Goal: Transaction & Acquisition: Download file/media

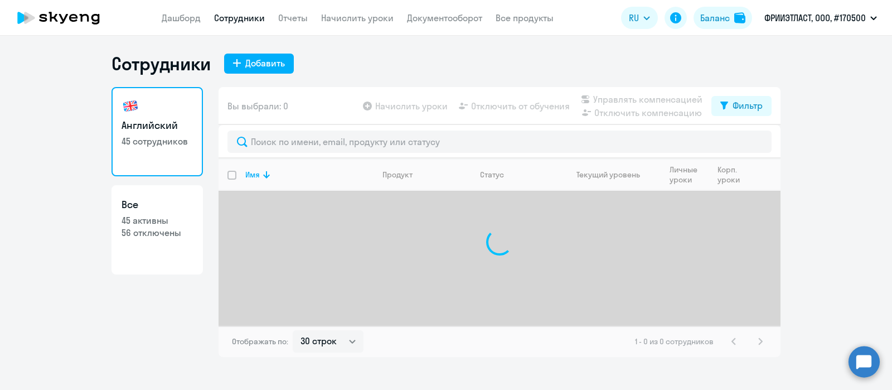
select select "30"
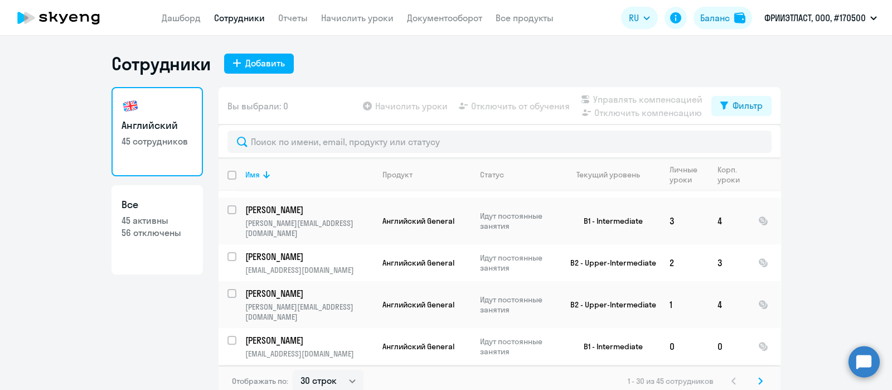
scroll to position [974, 0]
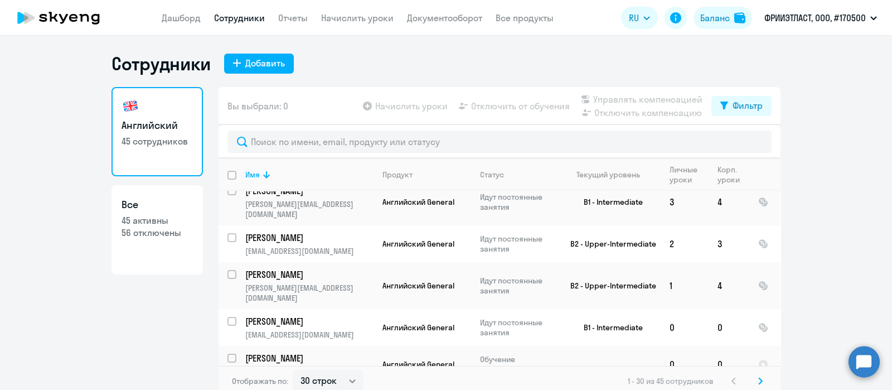
click at [758, 380] on icon at bounding box center [760, 381] width 4 height 8
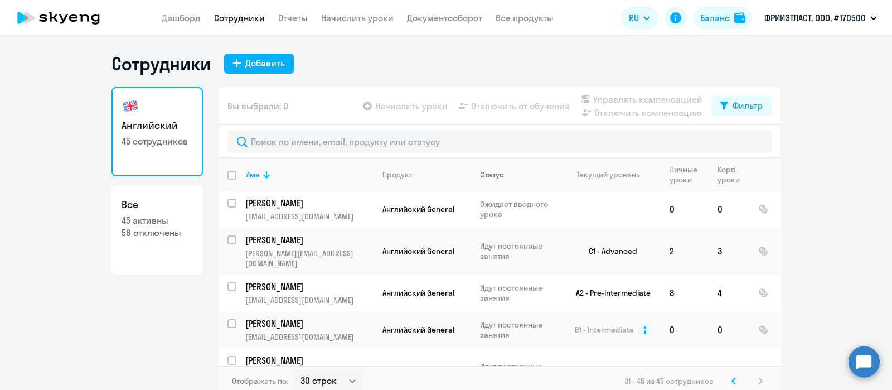
scroll to position [99, 0]
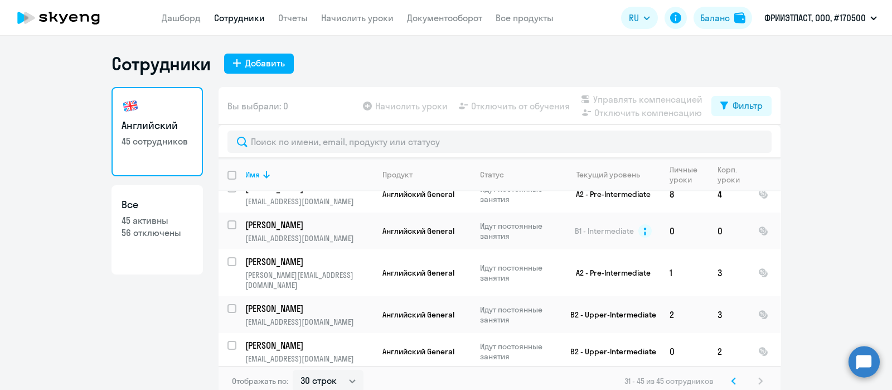
click at [731, 380] on svg-icon at bounding box center [733, 380] width 13 height 13
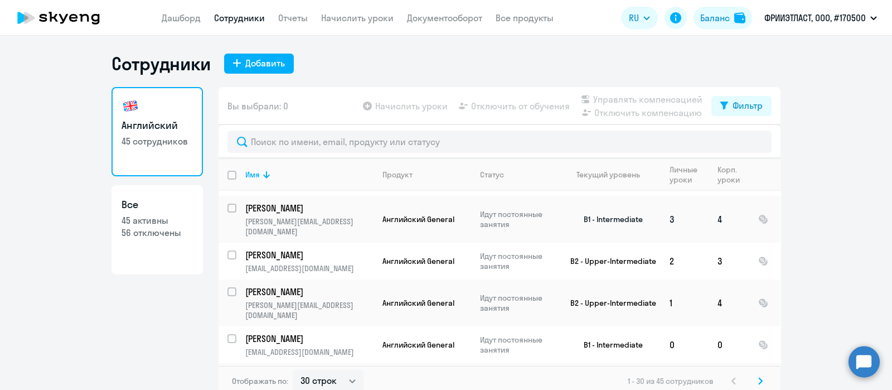
scroll to position [974, 0]
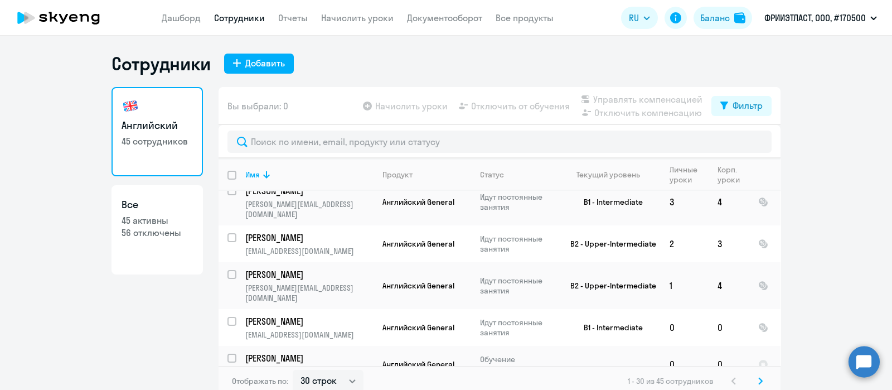
click at [454, 23] on app-menu-item-link "Документооборот" at bounding box center [444, 18] width 75 height 14
click at [451, 17] on link "Документооборот" at bounding box center [444, 17] width 75 height 11
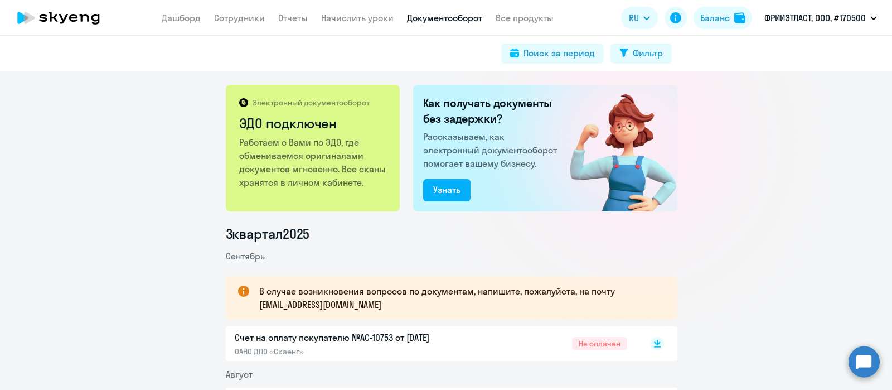
scroll to position [95, 0]
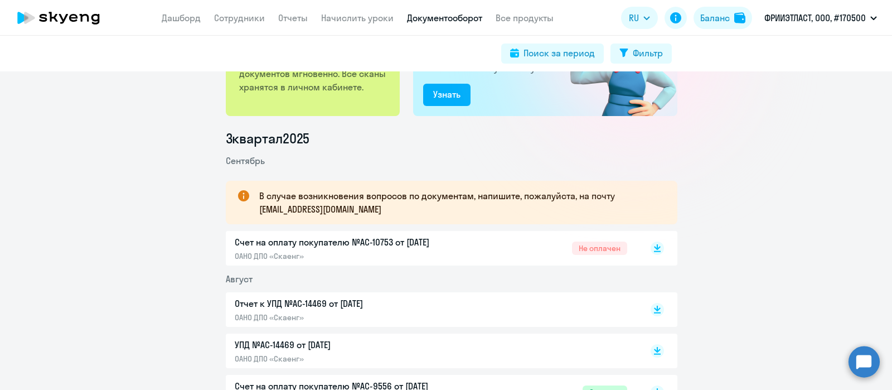
click at [422, 313] on p "ОАНО ДПО «Скаенг»" at bounding box center [352, 317] width 234 height 10
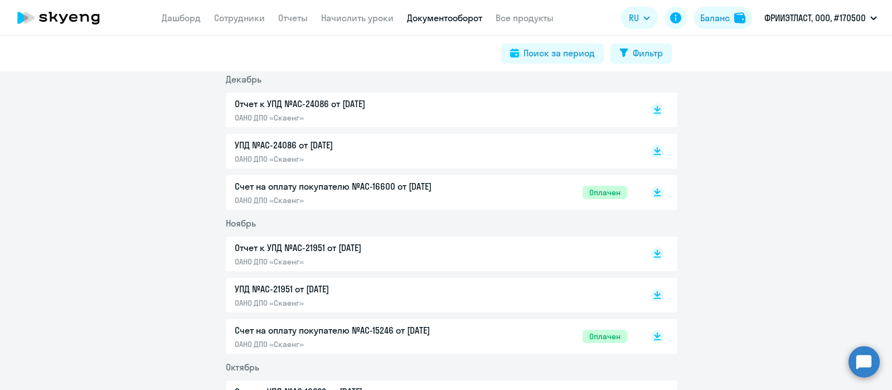
scroll to position [1581, 0]
click at [419, 256] on p "ОАНО ДПО «Скаенг»" at bounding box center [352, 261] width 234 height 10
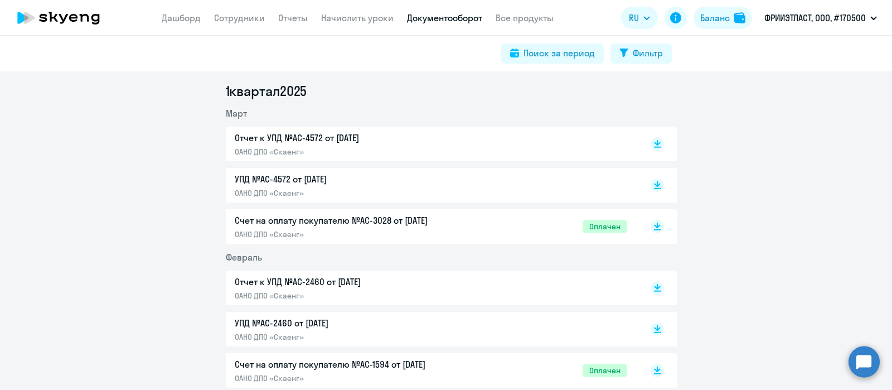
scroll to position [1075, 0]
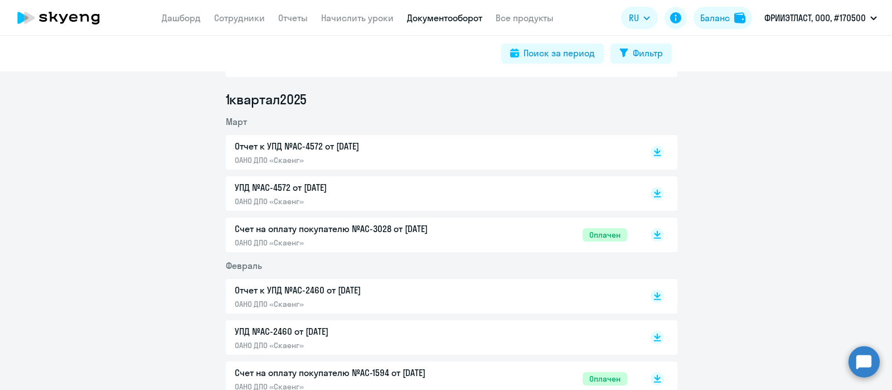
click at [443, 149] on p "Отчет к УПД №AC-4572 от [DATE]" at bounding box center [352, 145] width 234 height 13
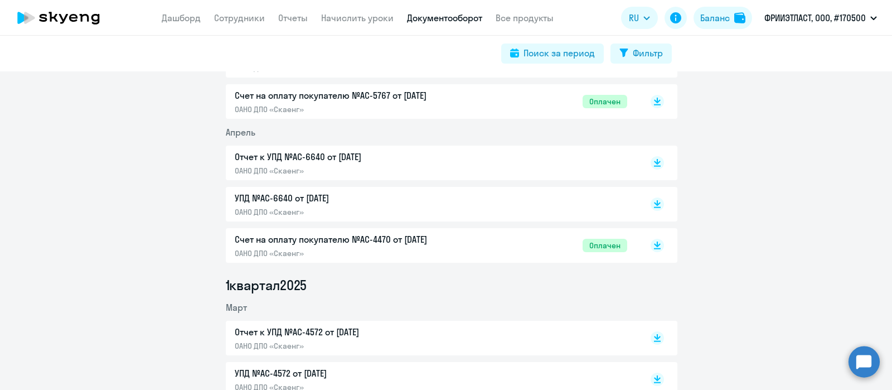
scroll to position [873, 0]
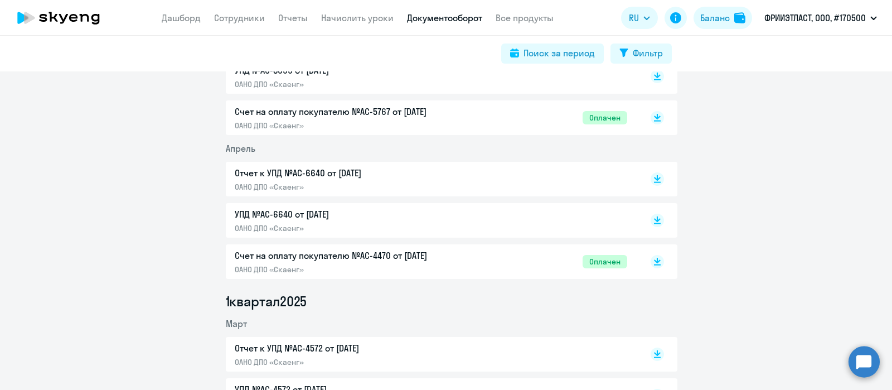
click at [460, 182] on p "ОАНО ДПО «Скаенг»" at bounding box center [352, 187] width 234 height 10
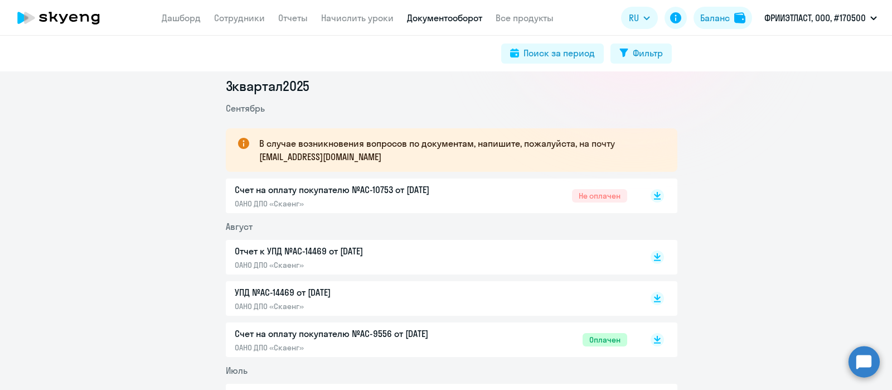
scroll to position [0, 0]
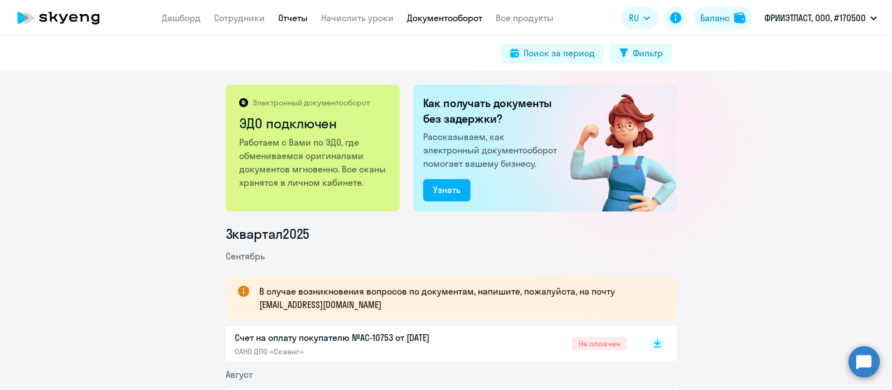
click at [297, 18] on link "Отчеты" at bounding box center [293, 17] width 30 height 11
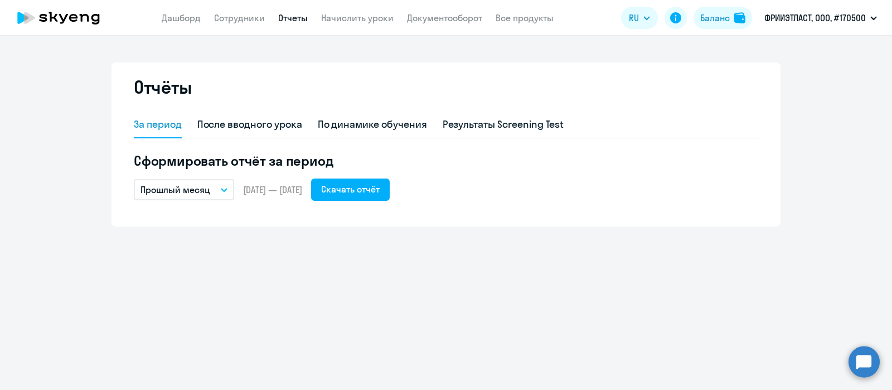
click at [183, 194] on p "Прошлый месяц" at bounding box center [175, 189] width 70 height 13
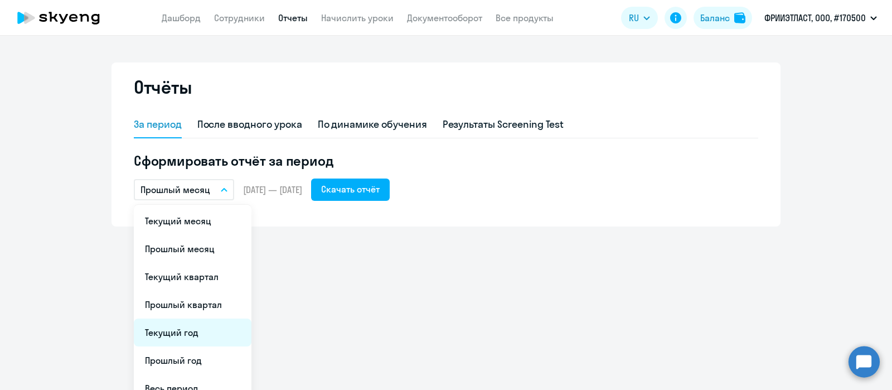
click at [191, 334] on li "Текущий год" at bounding box center [193, 332] width 118 height 28
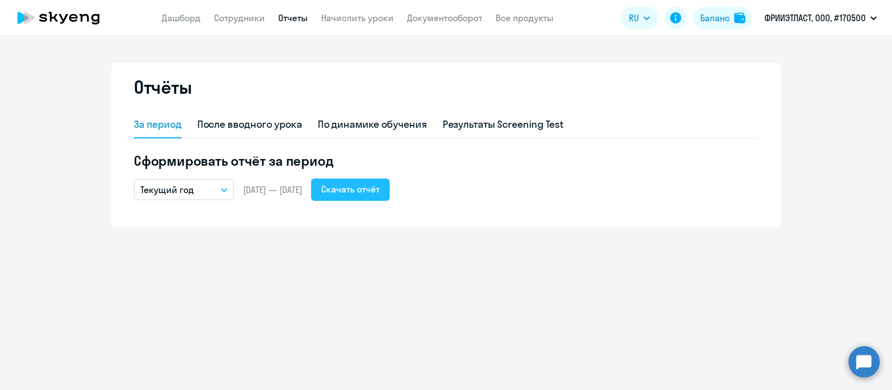
click at [380, 183] on div "Скачать отчёт" at bounding box center [350, 188] width 59 height 13
